Goal: Task Accomplishment & Management: Manage account settings

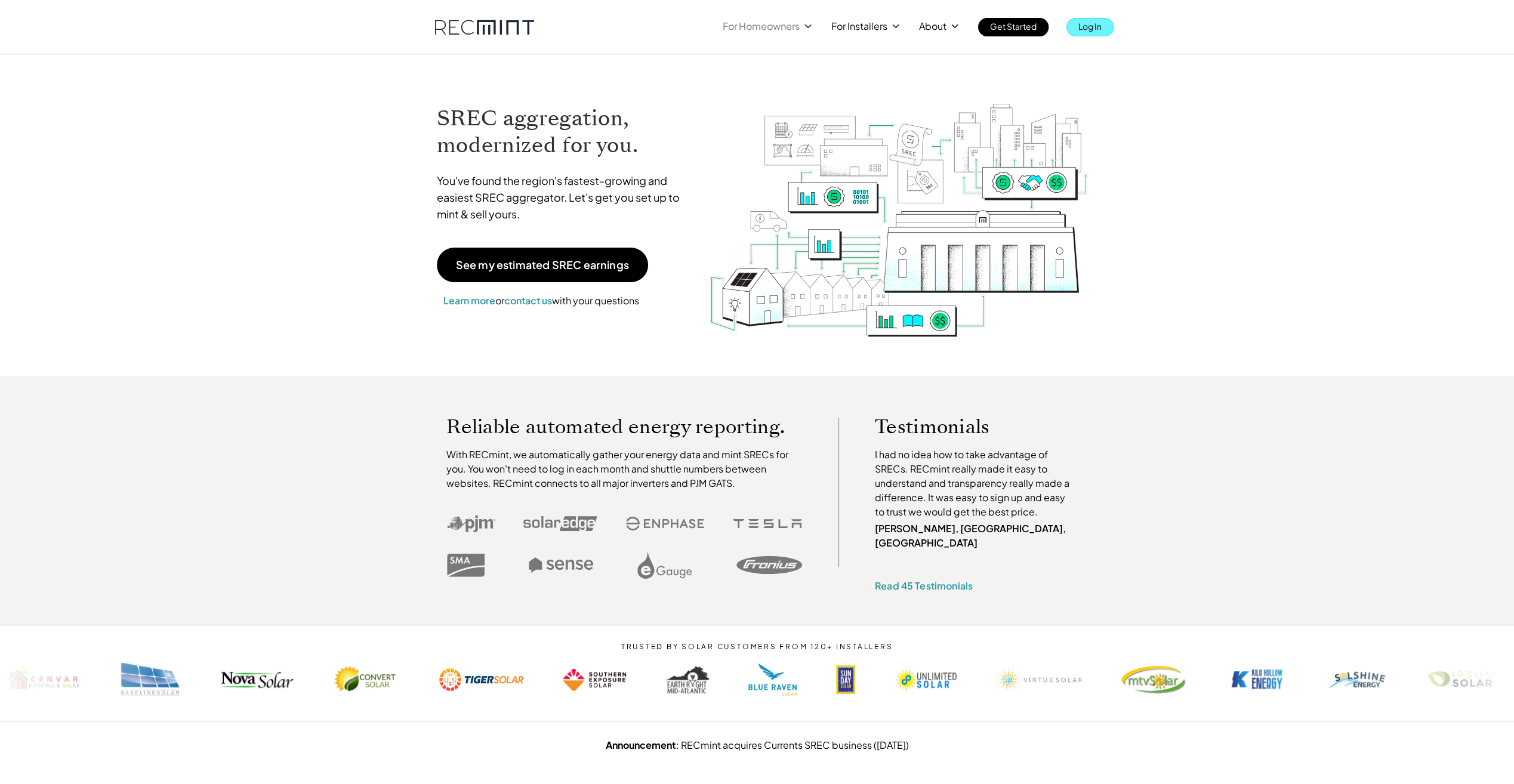
click at [1083, 27] on p "Log In" at bounding box center [1089, 26] width 23 height 17
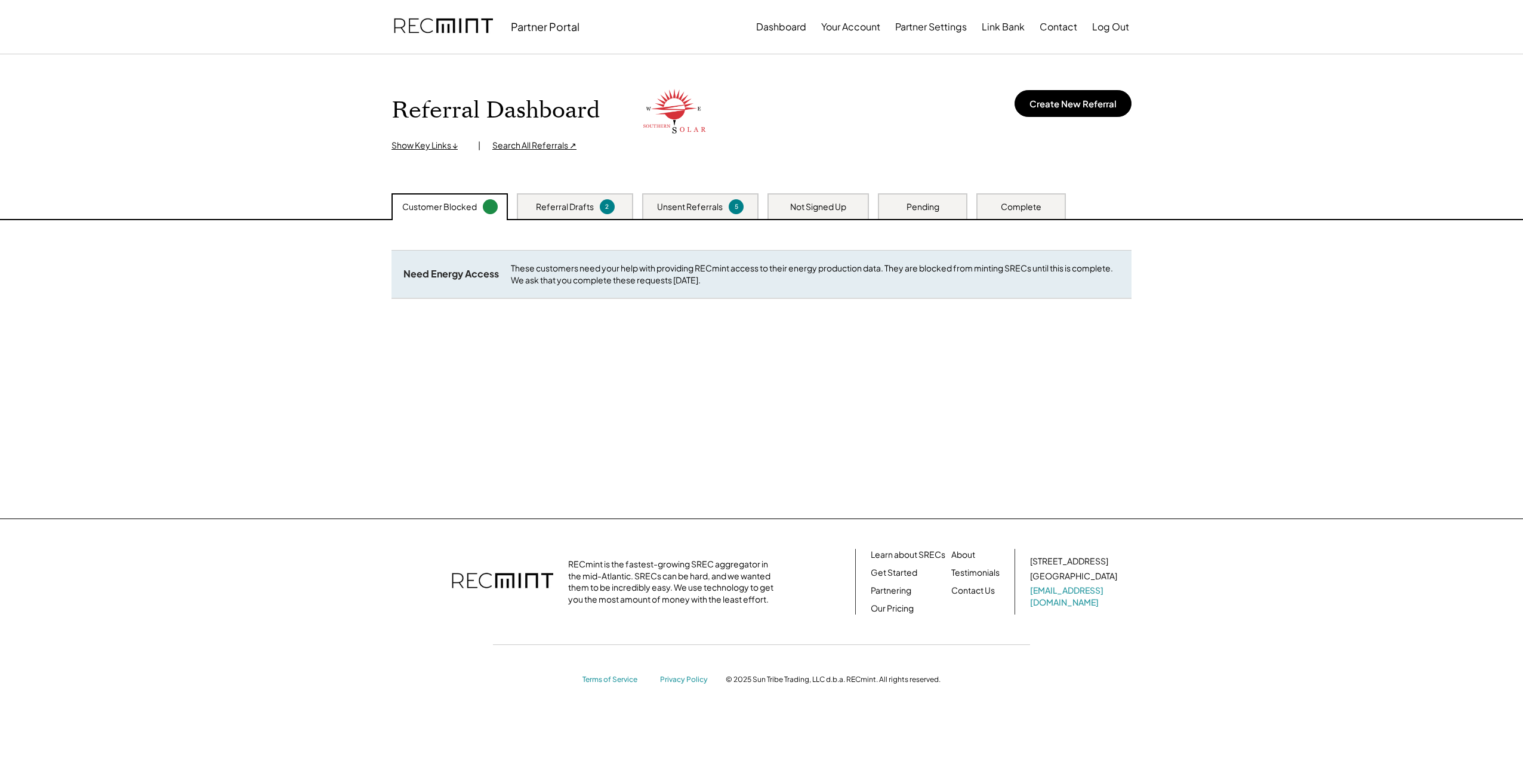
click at [704, 205] on div "Unsent Referrals" at bounding box center [690, 207] width 65 height 12
